Goal: Obtain resource: Obtain resource

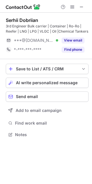
scroll to position [131, 92]
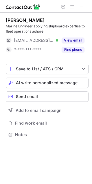
scroll to position [131, 92]
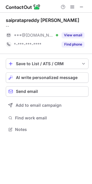
scroll to position [125, 92]
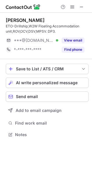
scroll to position [131, 92]
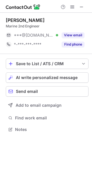
scroll to position [125, 92]
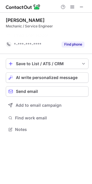
scroll to position [116, 92]
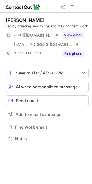
scroll to position [135, 92]
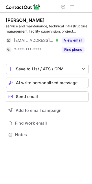
scroll to position [131, 92]
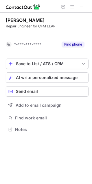
scroll to position [116, 92]
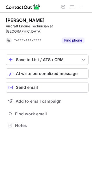
scroll to position [116, 92]
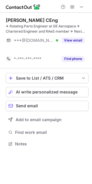
scroll to position [131, 92]
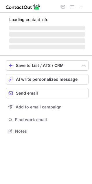
scroll to position [125, 92]
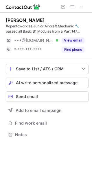
scroll to position [131, 92]
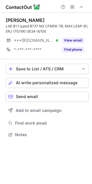
scroll to position [131, 92]
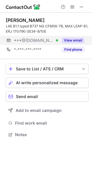
click at [72, 40] on button "View email" at bounding box center [72, 40] width 23 height 6
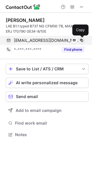
click at [80, 41] on span at bounding box center [81, 40] width 5 height 5
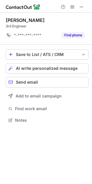
scroll to position [116, 92]
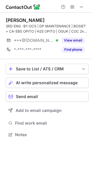
scroll to position [131, 92]
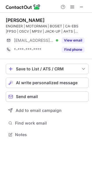
scroll to position [131, 92]
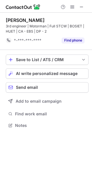
scroll to position [121, 92]
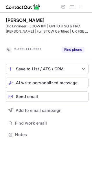
scroll to position [121, 92]
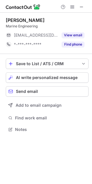
scroll to position [125, 92]
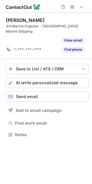
scroll to position [116, 92]
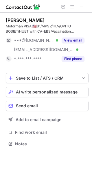
scroll to position [140, 92]
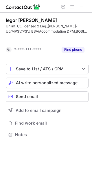
scroll to position [121, 92]
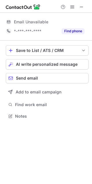
scroll to position [112, 92]
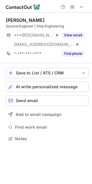
scroll to position [135, 92]
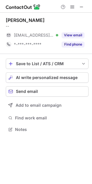
scroll to position [125, 92]
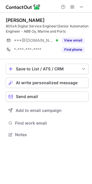
scroll to position [131, 92]
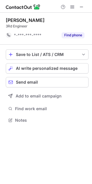
scroll to position [116, 92]
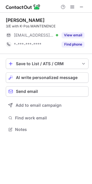
scroll to position [125, 92]
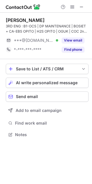
scroll to position [131, 92]
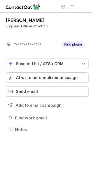
scroll to position [116, 92]
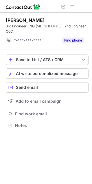
scroll to position [121, 92]
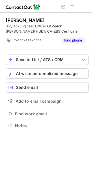
scroll to position [121, 92]
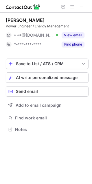
scroll to position [125, 92]
